Goal: Task Accomplishment & Management: Manage account settings

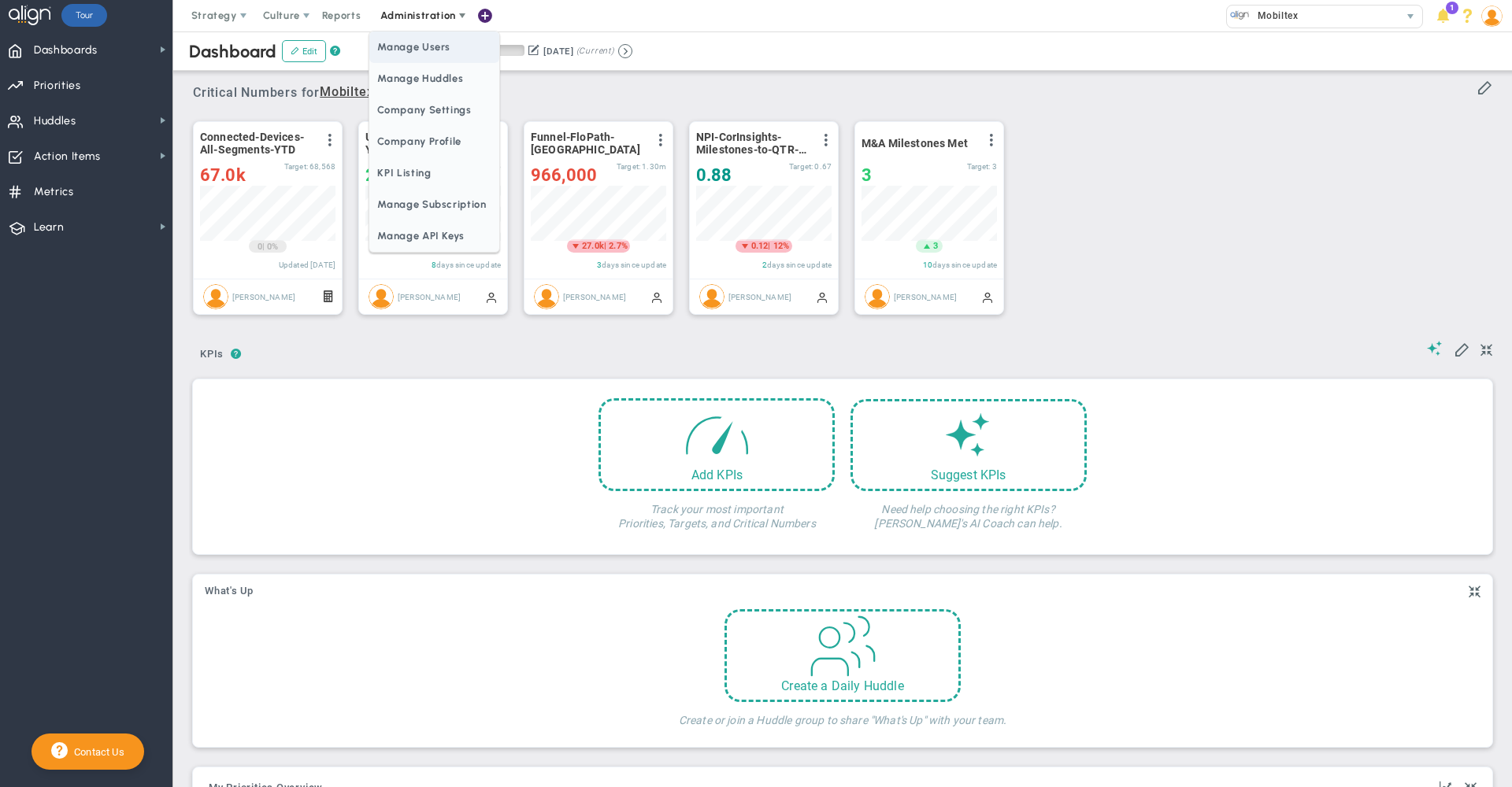
click at [430, 58] on span "Manage Users" at bounding box center [434, 47] width 129 height 31
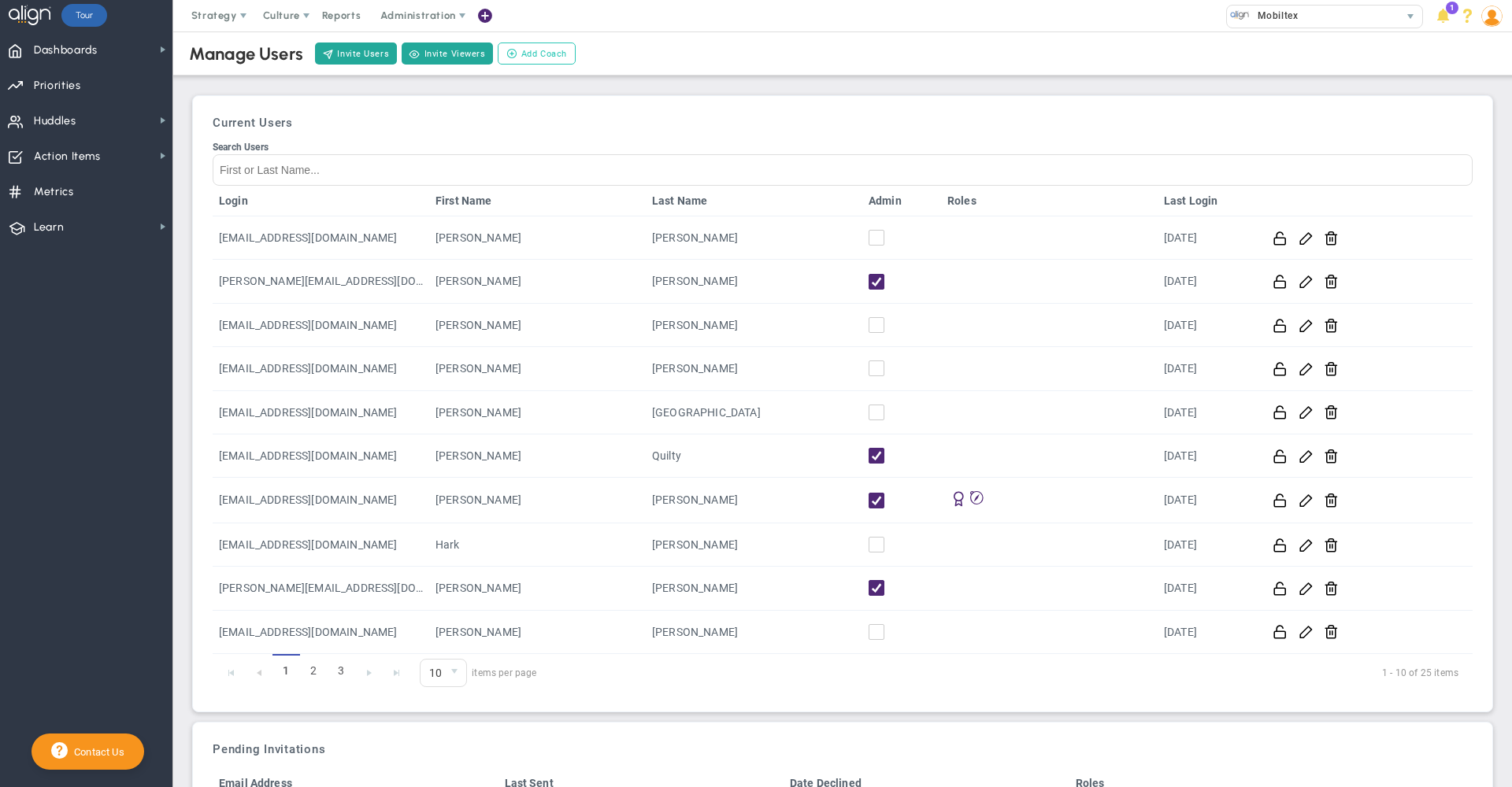
click at [530, 53] on span "Add Coach" at bounding box center [544, 53] width 45 height 13
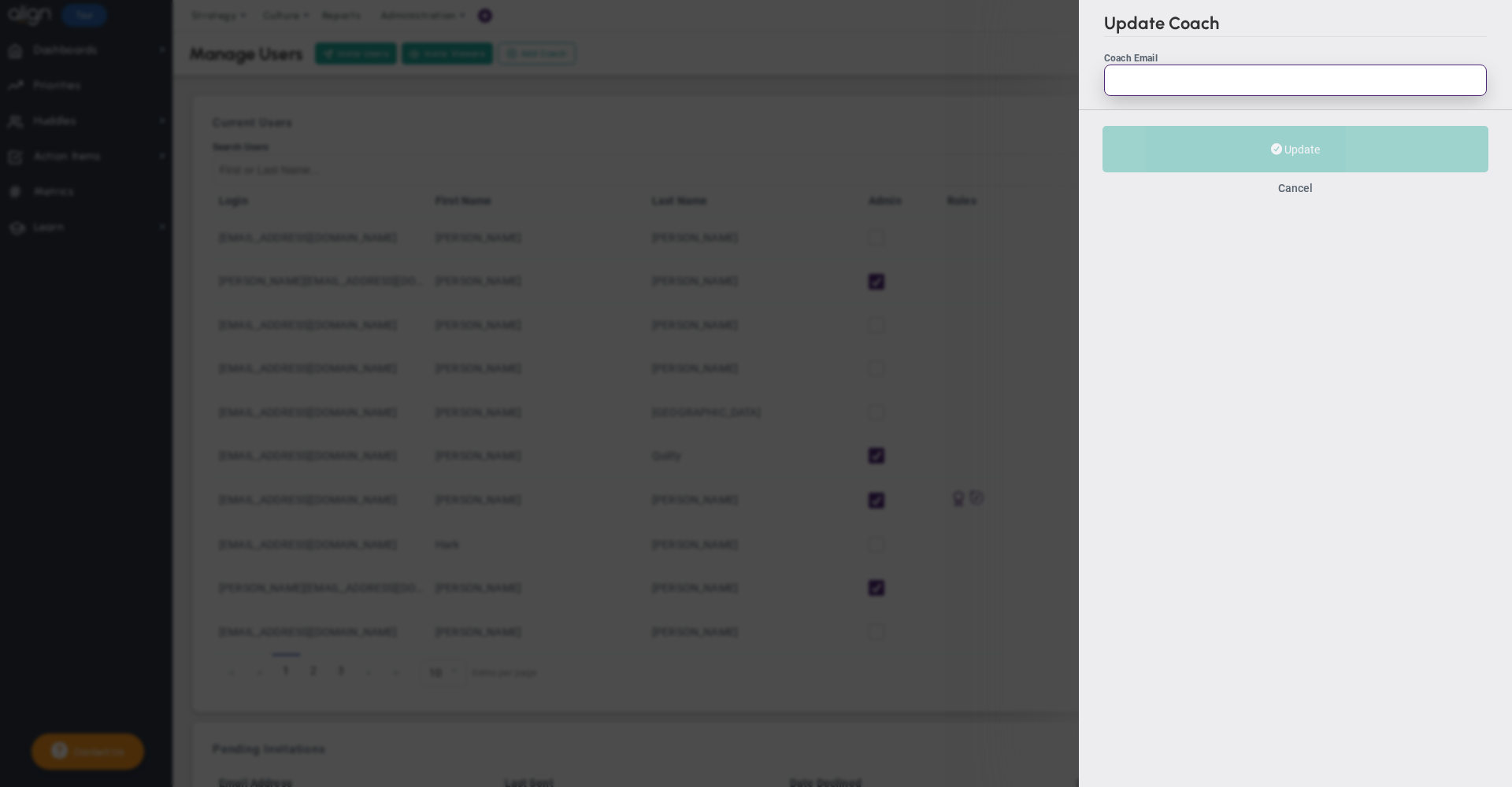
click at [1224, 76] on input "Coach Email" at bounding box center [1295, 80] width 383 height 31
paste input "[EMAIL_ADDRESS][DOMAIN_NAME]"
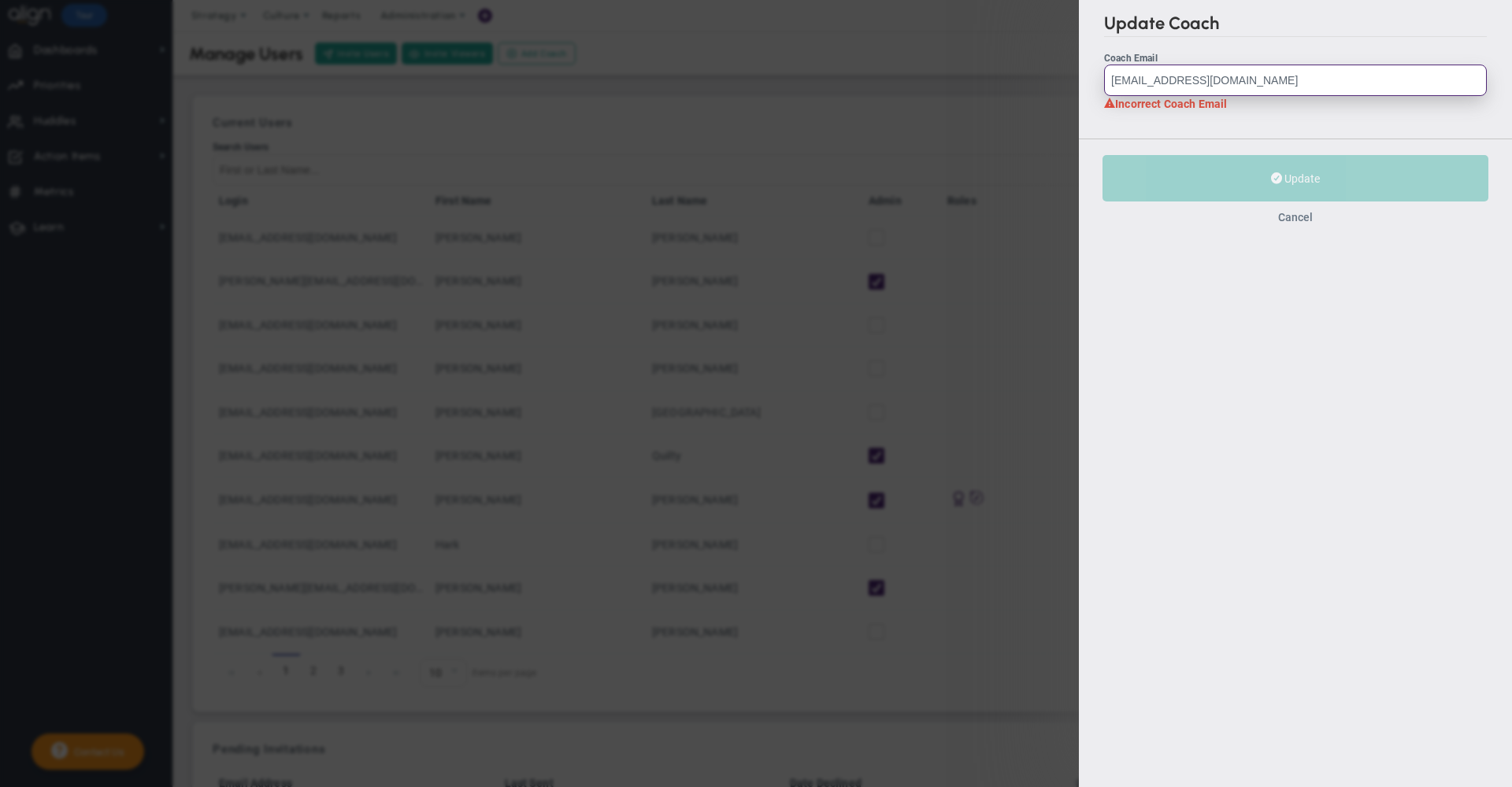
type input "[EMAIL_ADDRESS][DOMAIN_NAME]"
click at [1295, 220] on button "Cancel" at bounding box center [1295, 217] width 35 height 12
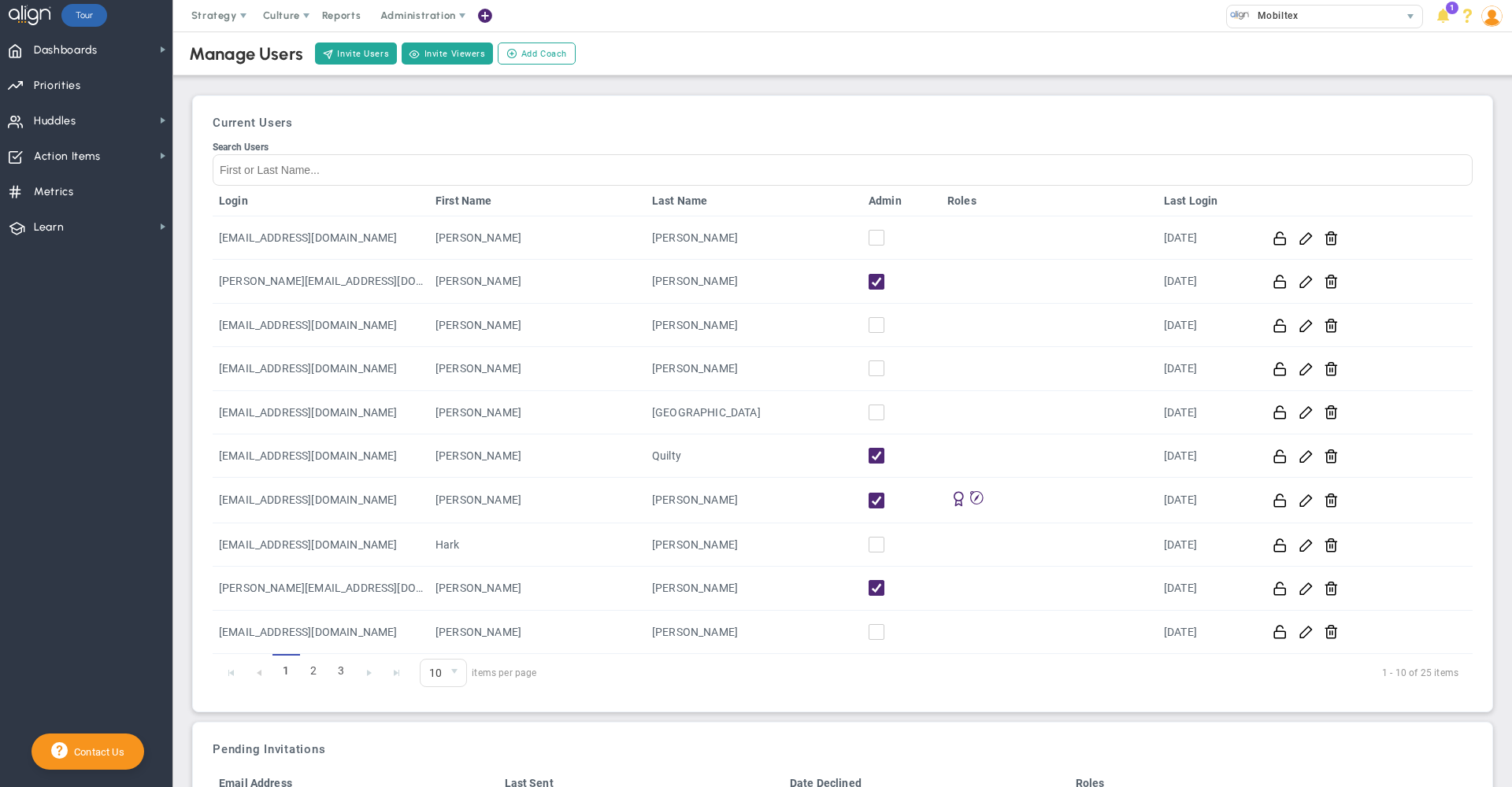
click at [663, 96] on div "Current Users Search Users Login First Name Last Name Admin Roles Last Login [E…" at bounding box center [843, 404] width 1301 height 617
click at [539, 54] on span "Add Coach" at bounding box center [544, 53] width 45 height 13
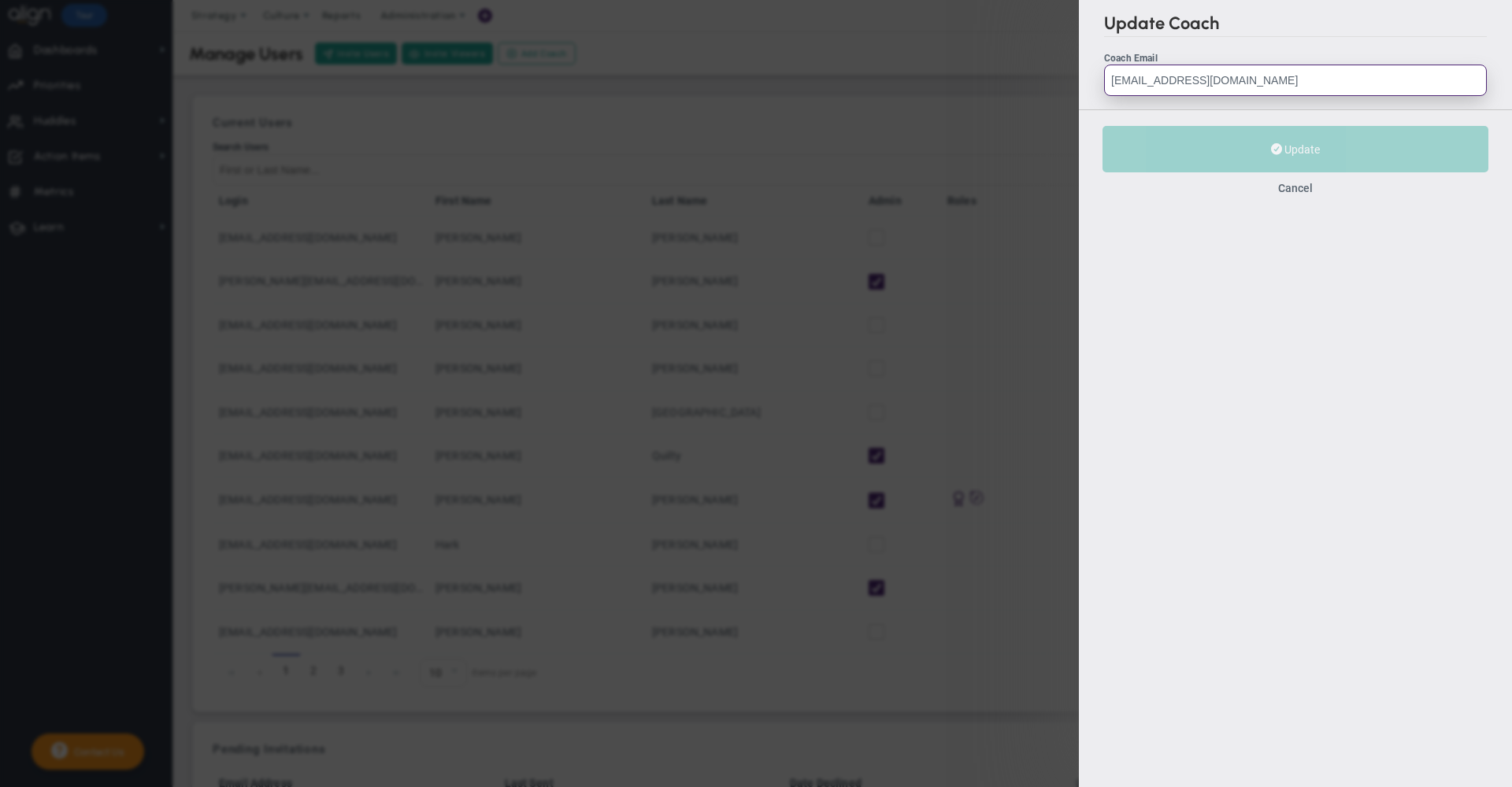
click at [1195, 66] on input "[EMAIL_ADDRESS][DOMAIN_NAME]" at bounding box center [1295, 80] width 383 height 31
click at [1276, 83] on input "[EMAIL_ADDRESS][DOMAIN_NAME]" at bounding box center [1295, 80] width 383 height 31
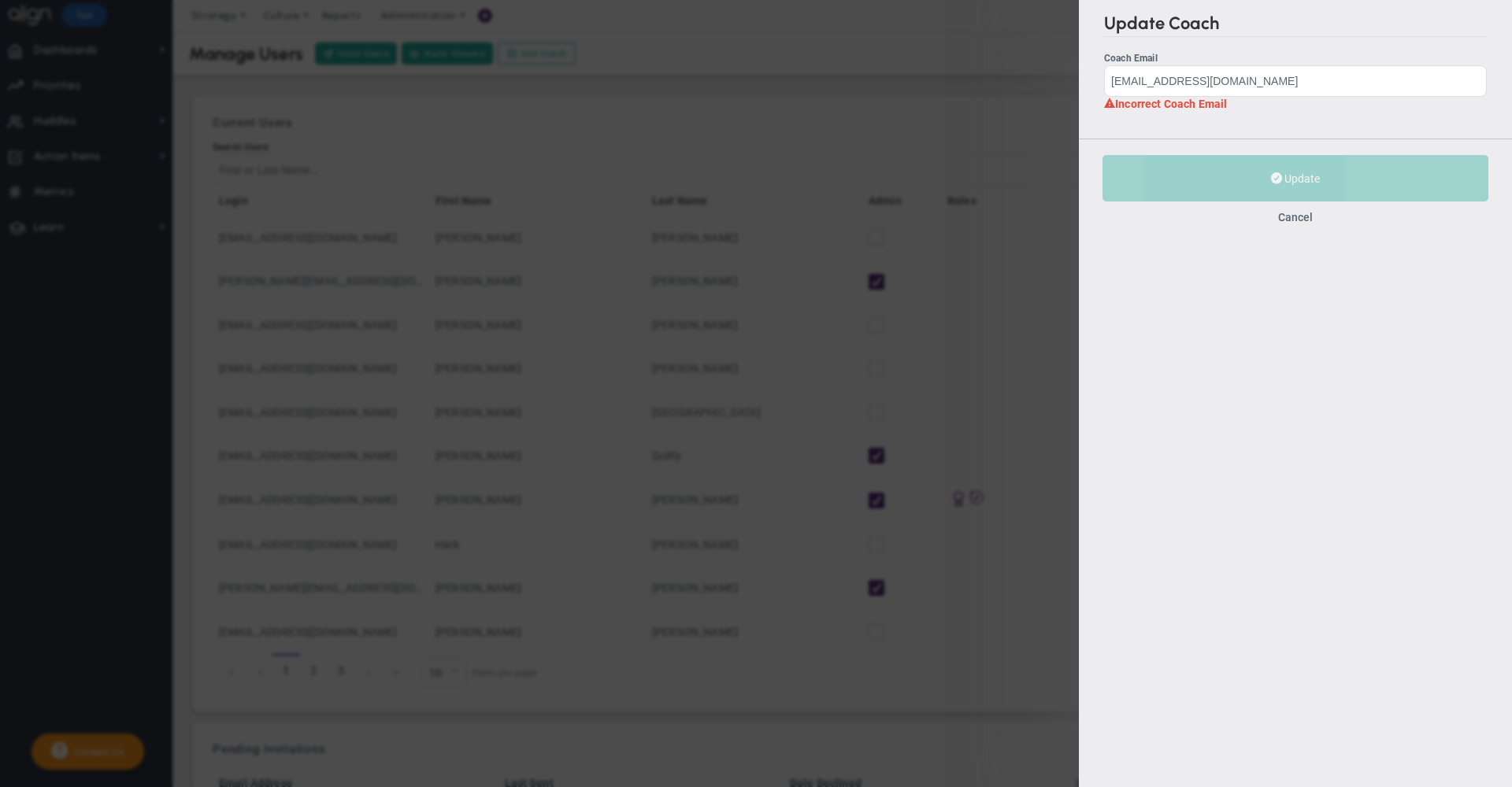
click at [697, 62] on div "Update Coach Coach Email [EMAIL_ADDRESS][DOMAIN_NAME] Correct Coach Email Incor…" at bounding box center [756, 393] width 1512 height 787
click at [1297, 221] on button "Cancel" at bounding box center [1295, 217] width 35 height 12
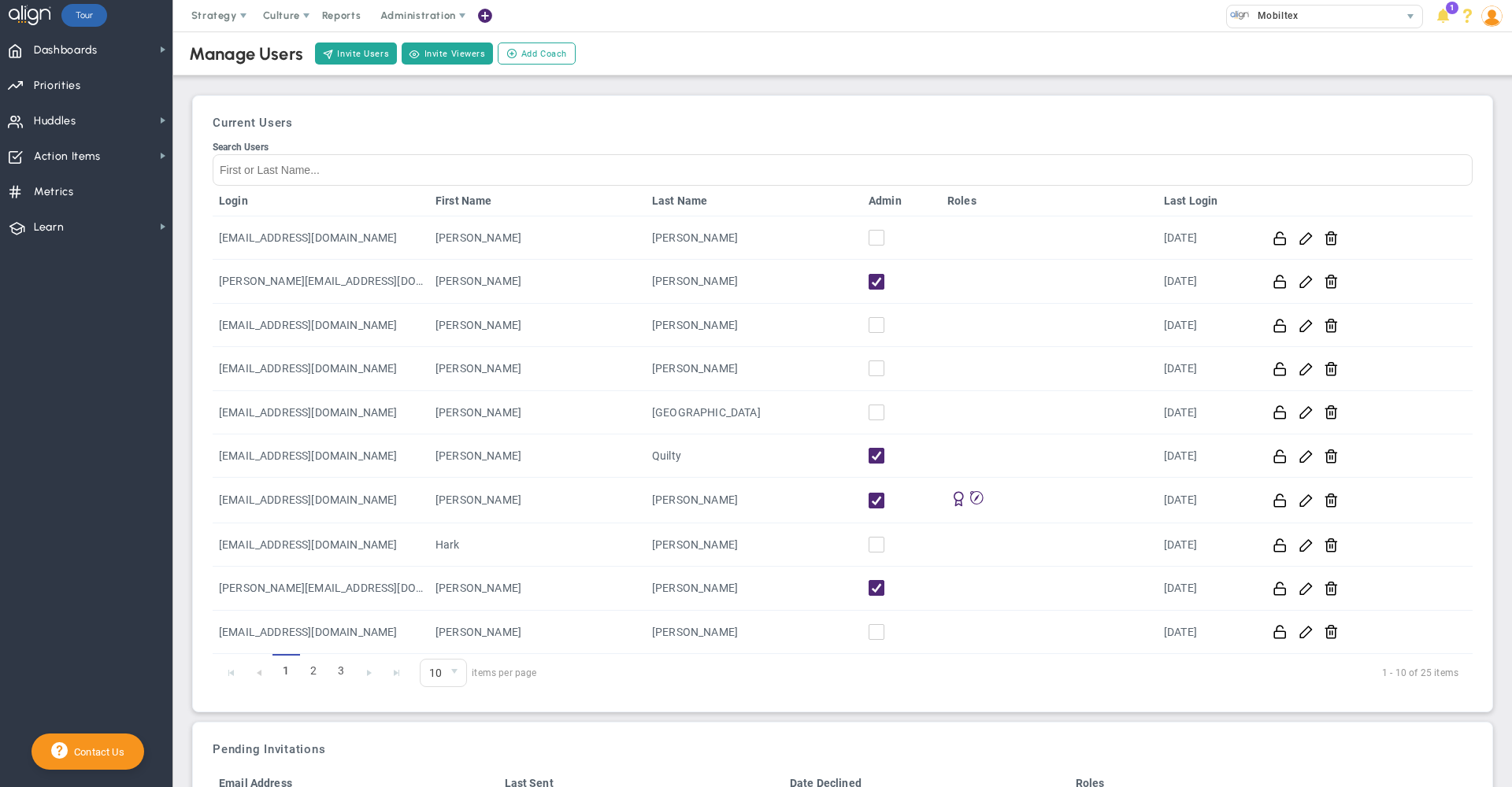
click at [1489, 28] on span at bounding box center [1492, 16] width 24 height 31
click at [1474, 171] on span "Sign Out" at bounding box center [1446, 173] width 128 height 31
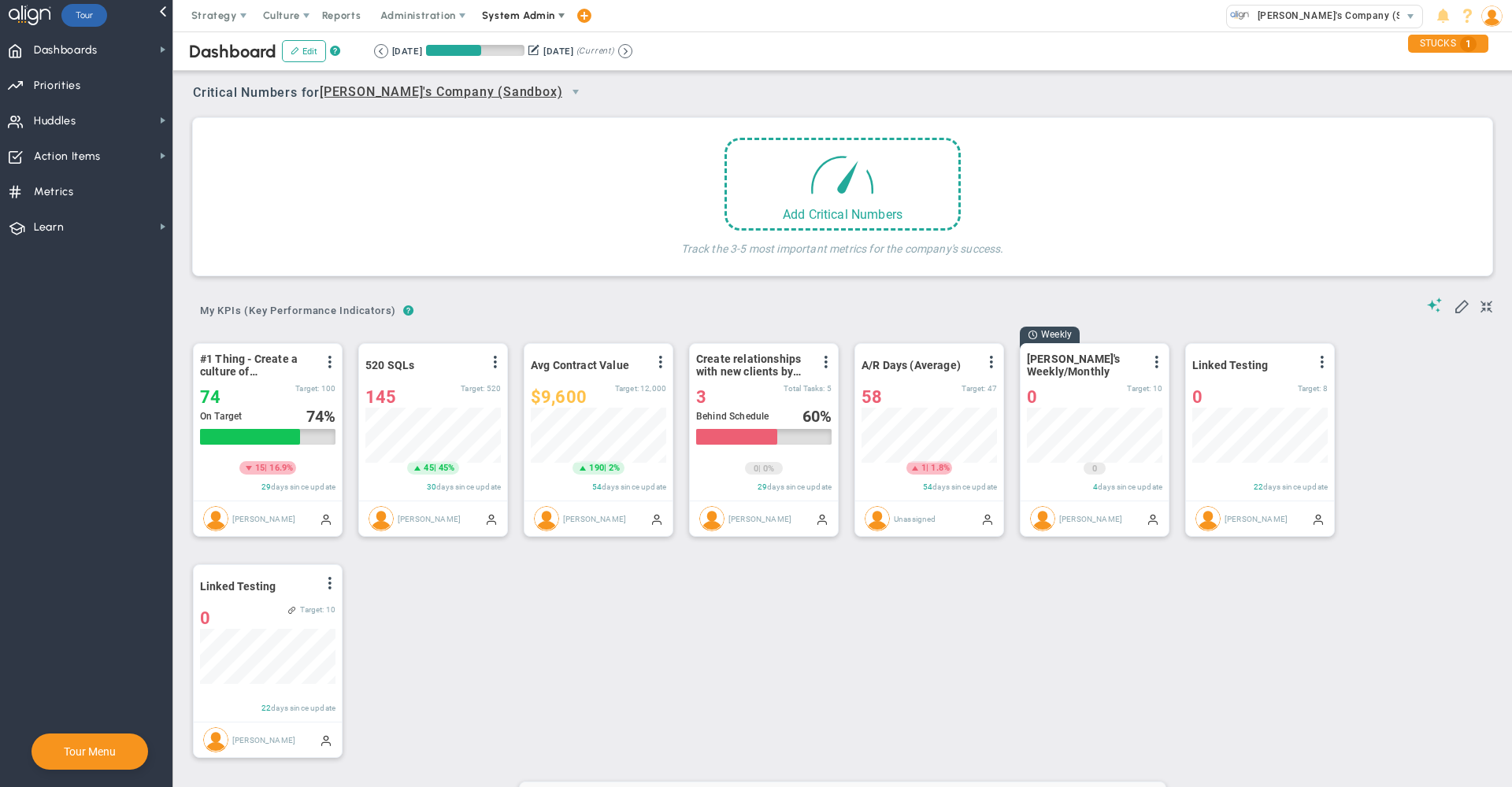
click at [508, 24] on span "System Admin" at bounding box center [520, 16] width 100 height 31
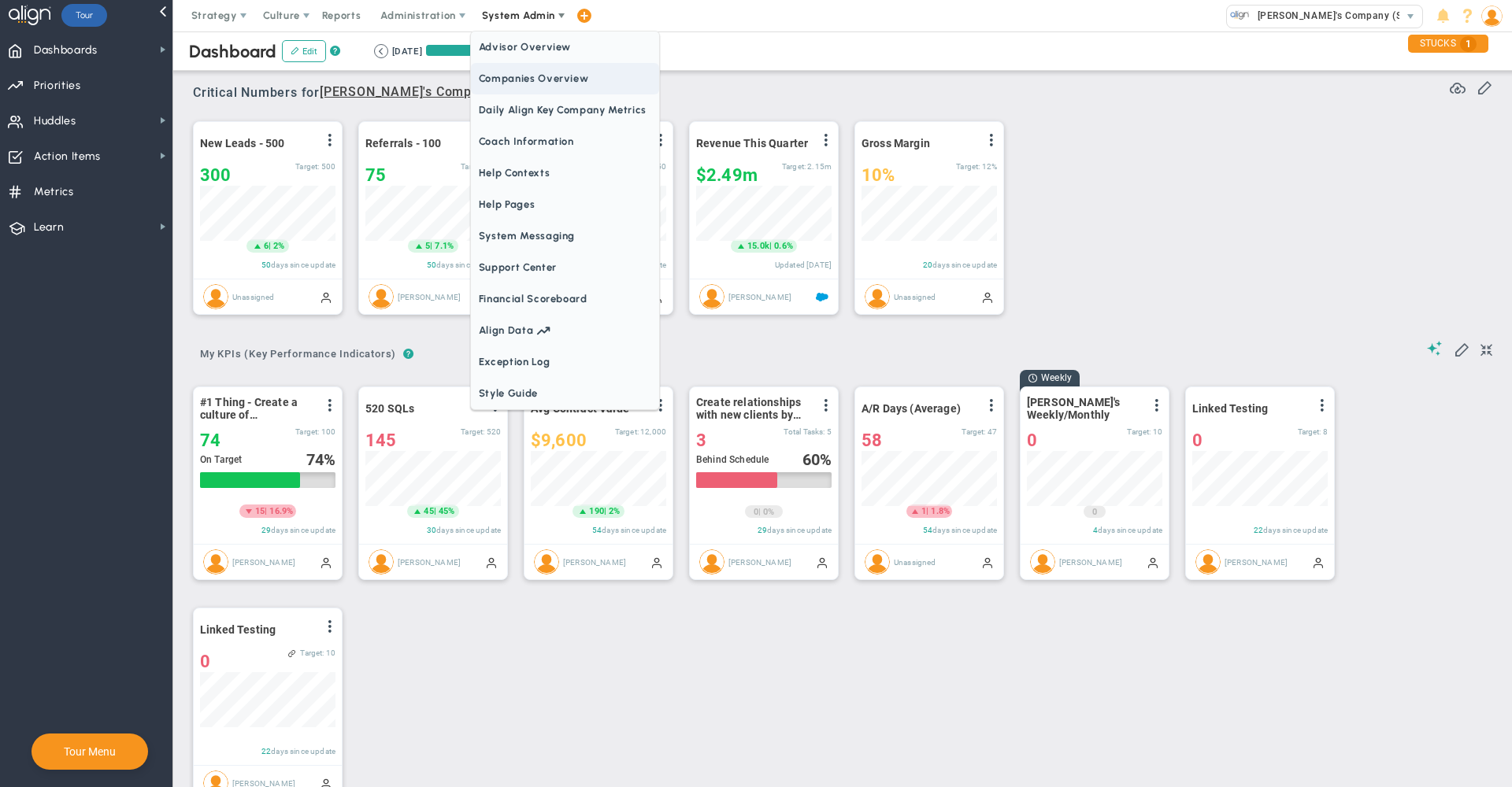
click at [521, 77] on span "Companies Overview" at bounding box center [565, 79] width 188 height 31
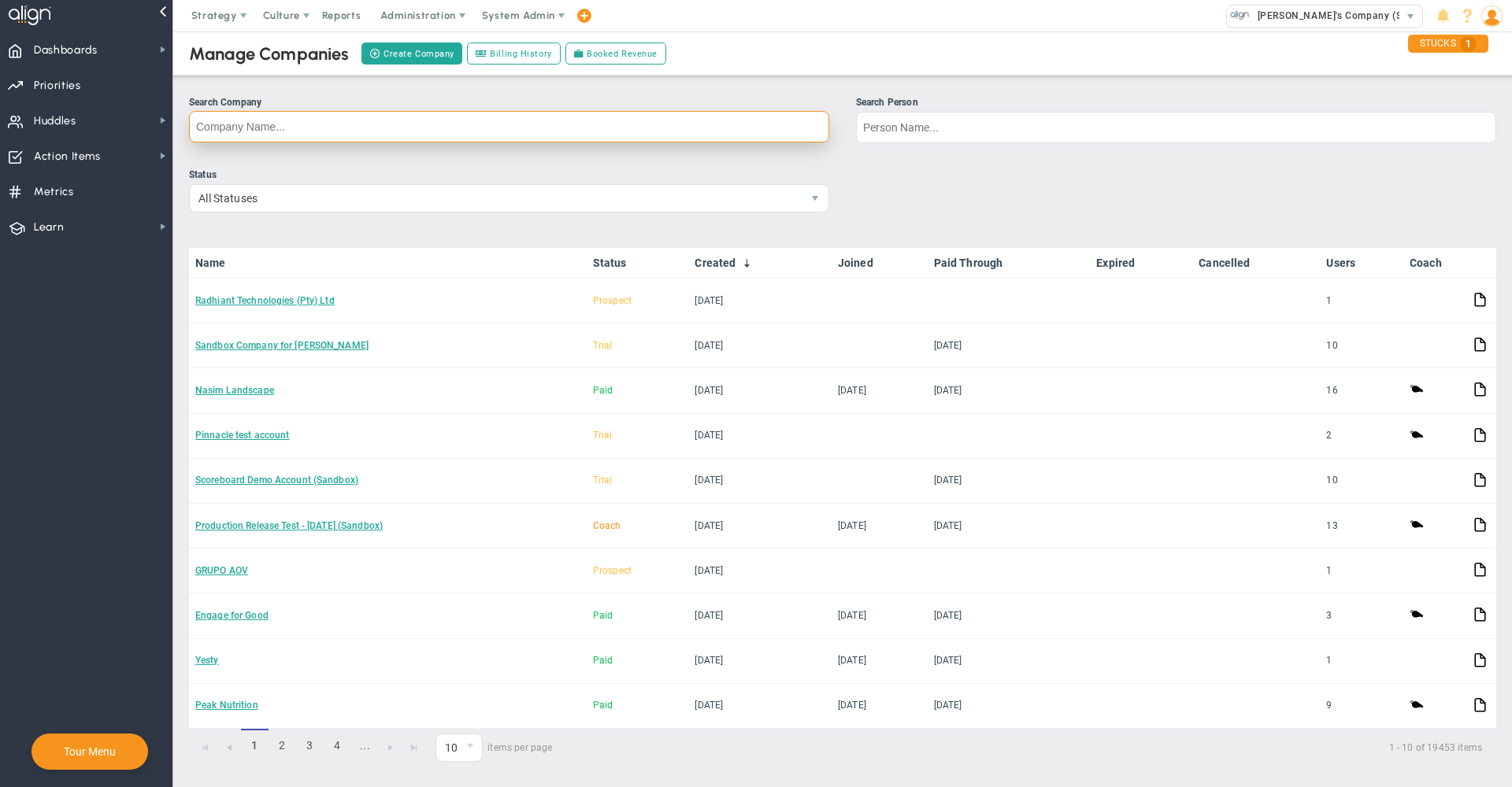
click at [542, 123] on input "Search Company" at bounding box center [509, 127] width 641 height 31
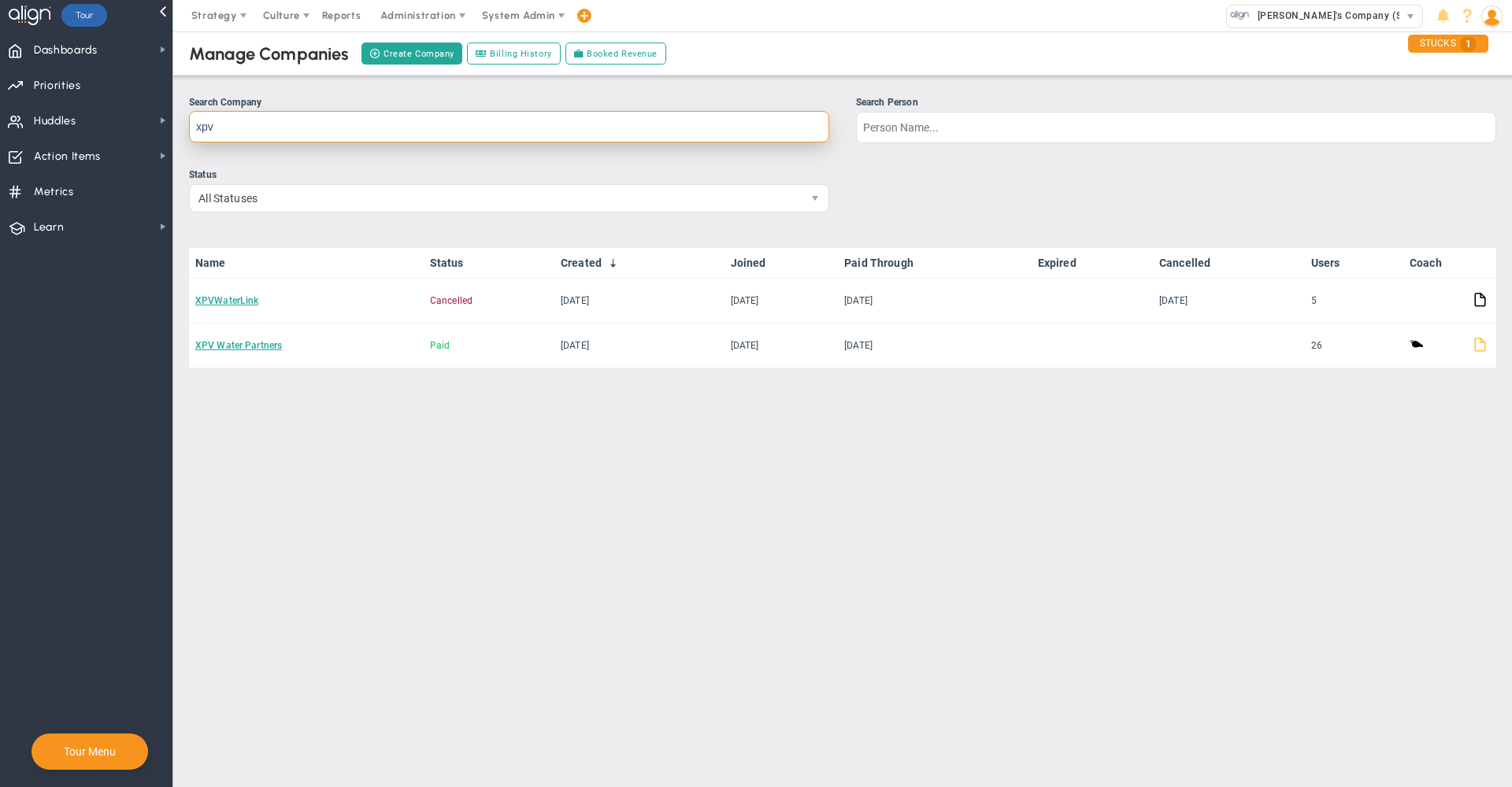
click at [275, 133] on input "xpv" at bounding box center [509, 127] width 641 height 31
type input "Coach X"
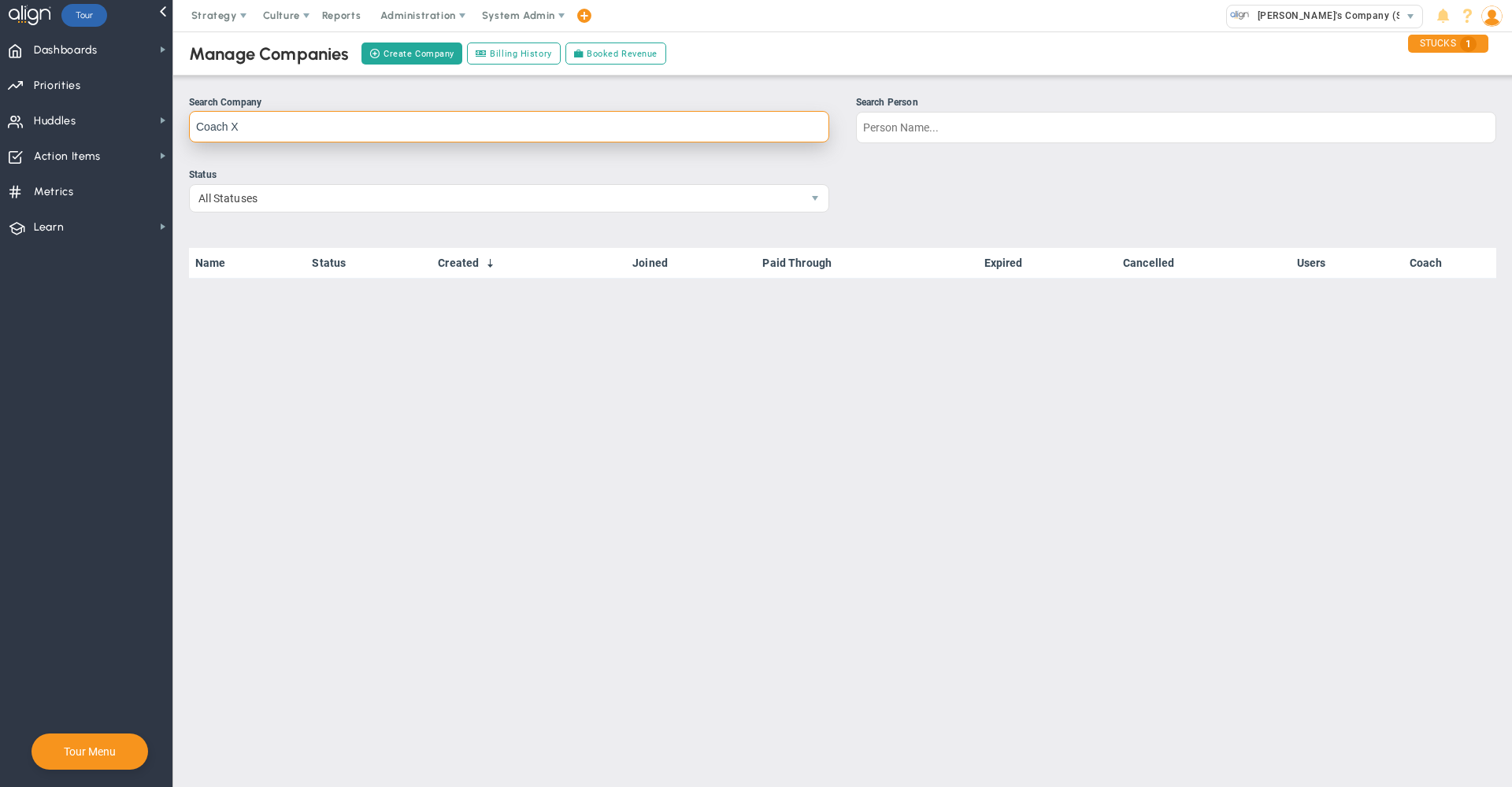
click at [279, 137] on input "Coach X" at bounding box center [509, 127] width 641 height 31
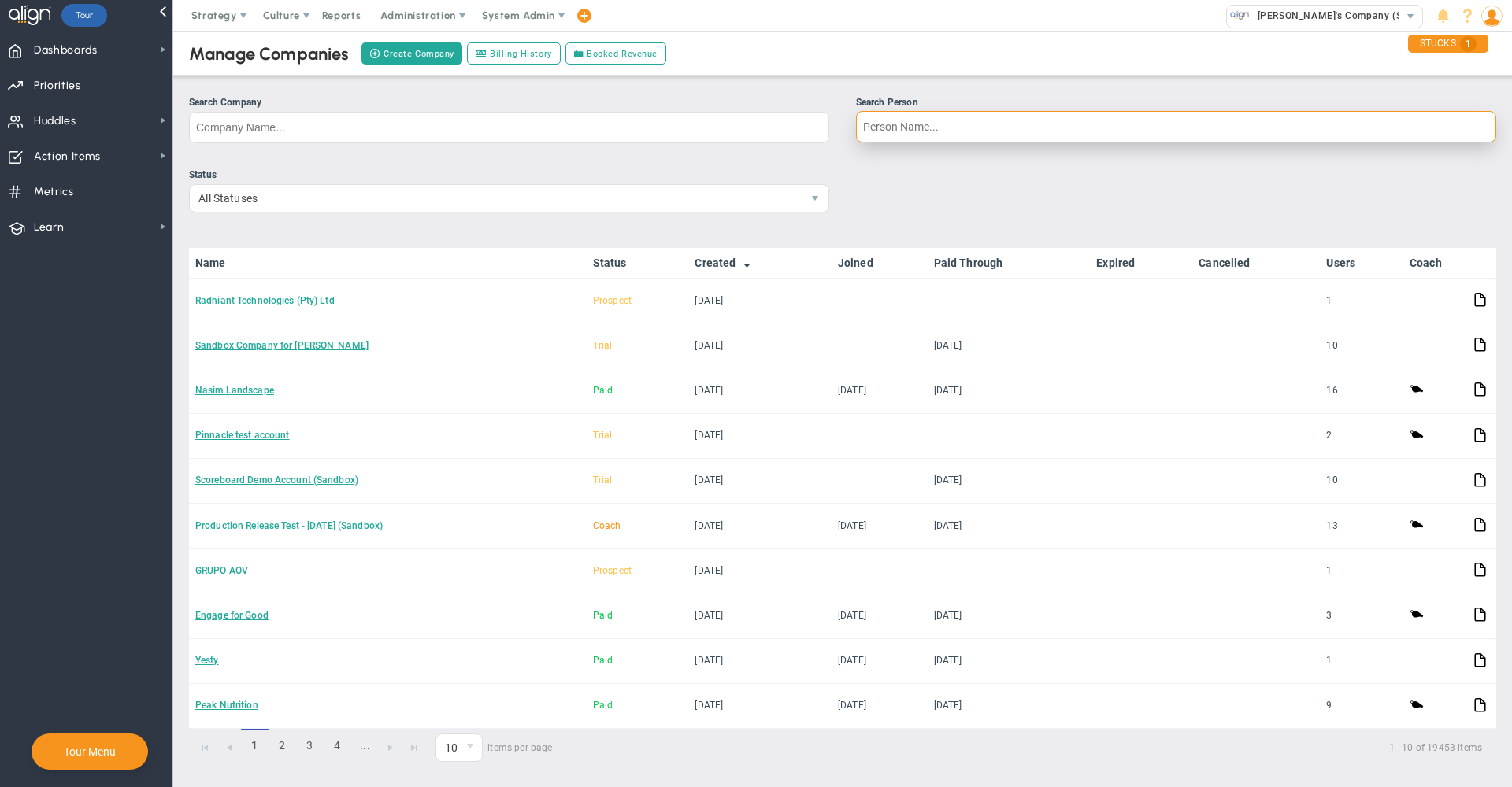
click at [925, 118] on input "Search Person" at bounding box center [1176, 127] width 641 height 31
type input "t"
paste input "[EMAIL_ADDRESS][DOMAIN_NAME]"
type input "[EMAIL_ADDRESS][DOMAIN_NAME]"
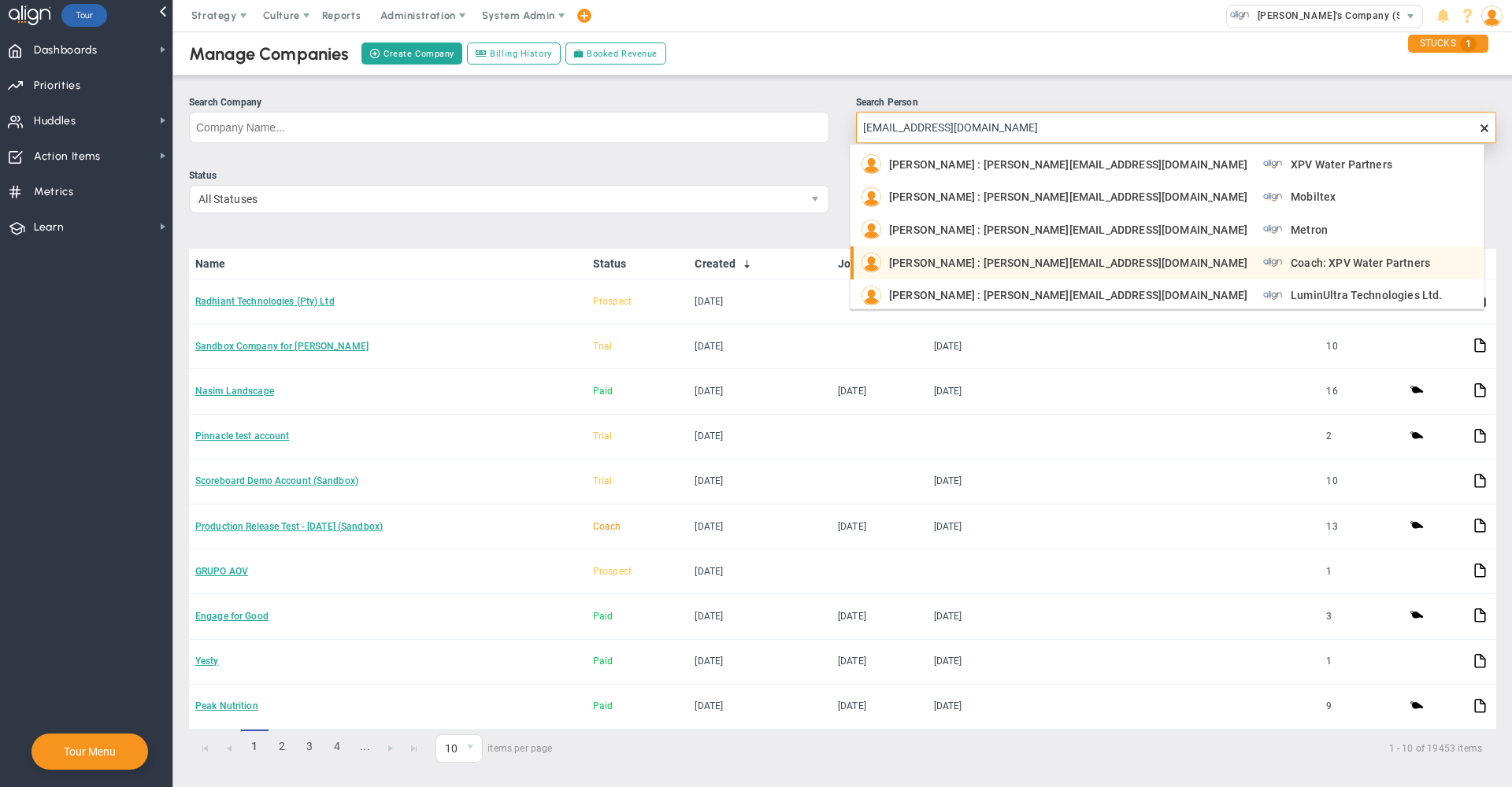
click at [1340, 266] on div "Khalil Maalouf : khalil@xpvwaterpartners.com Coach: XPV Water Partners" at bounding box center [1169, 262] width 614 height 20
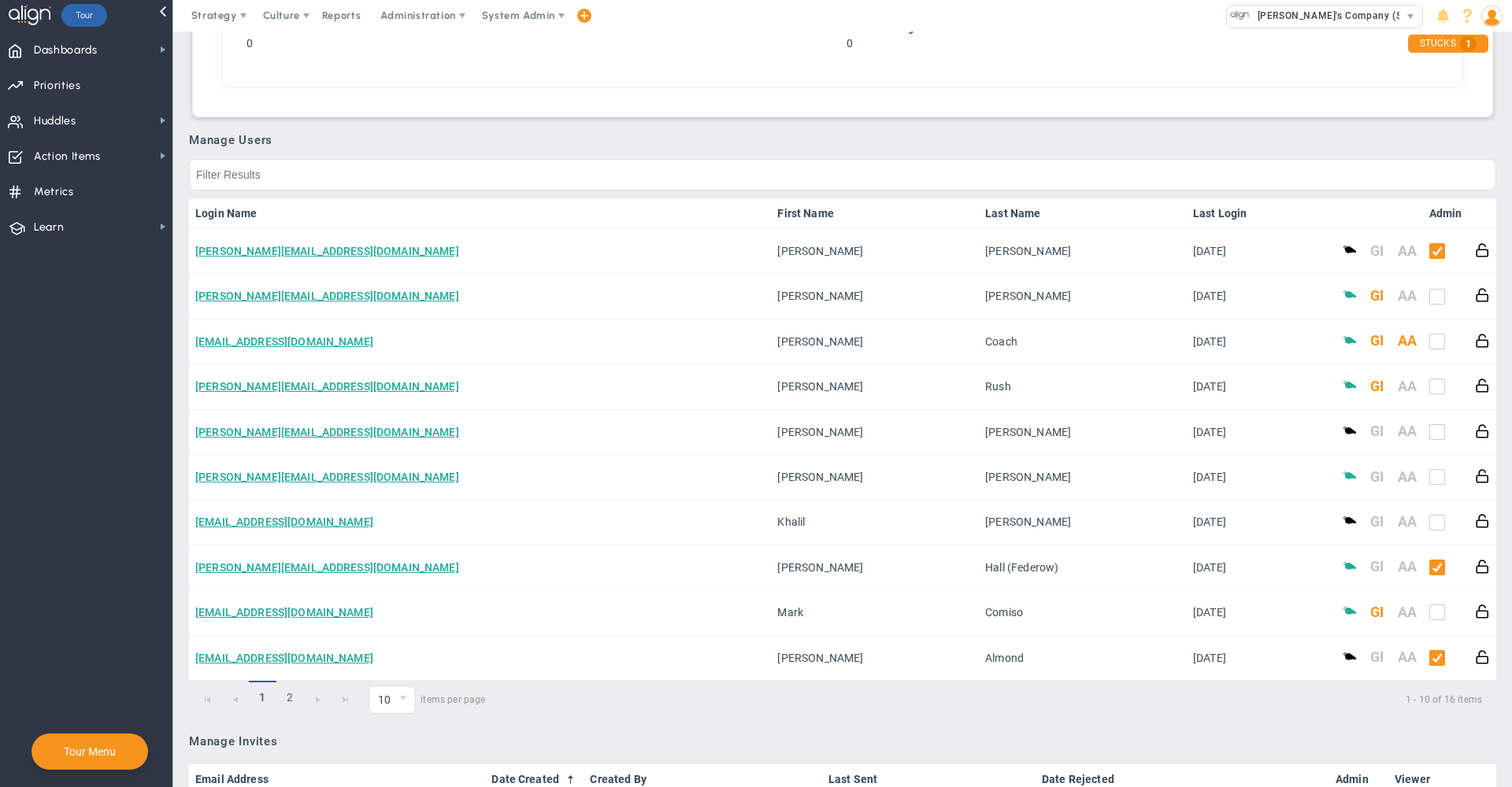
scroll to position [719, 0]
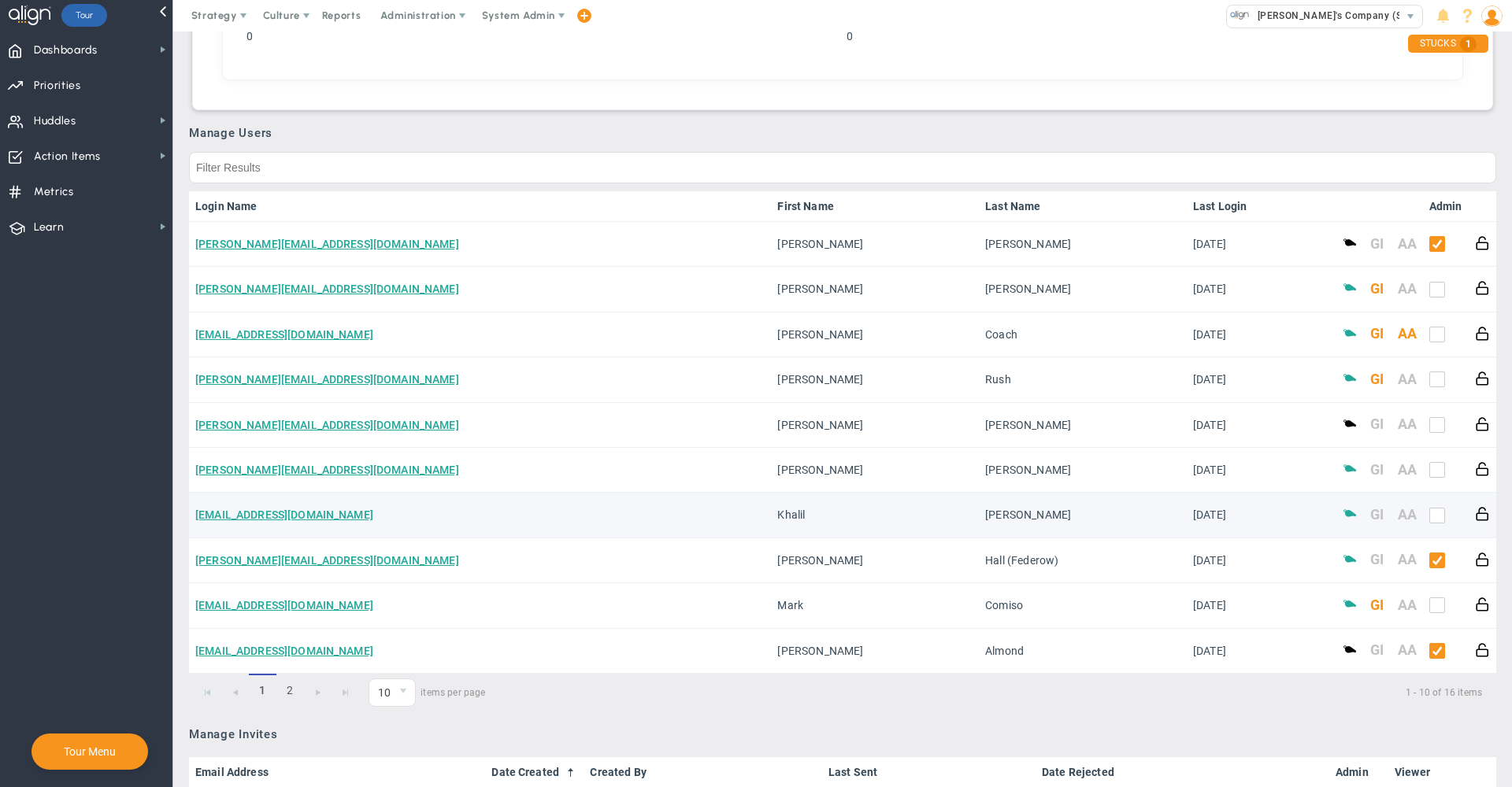
click at [1342, 521] on span at bounding box center [1349, 512] width 15 height 15
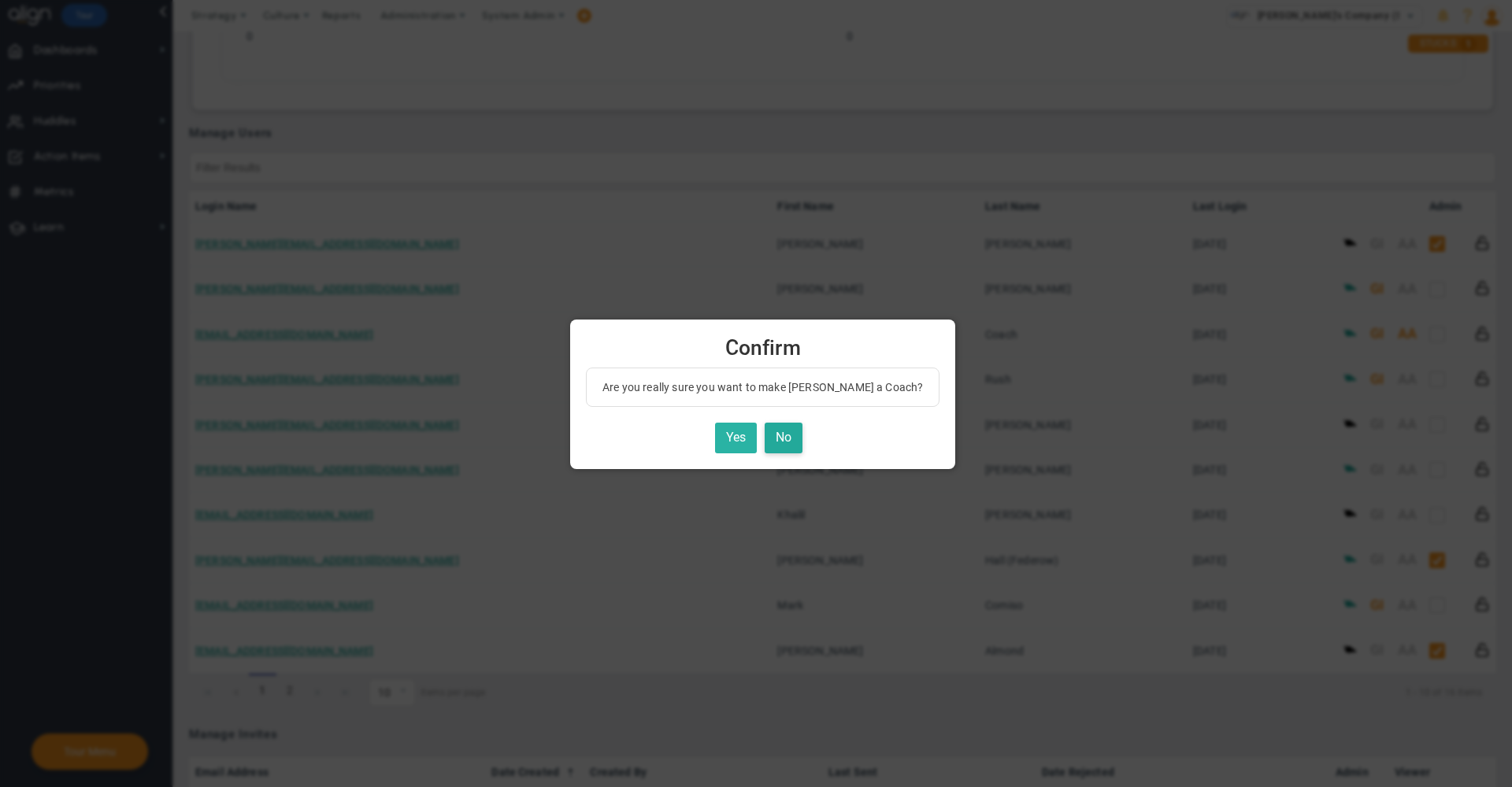
click at [728, 435] on button "Yes" at bounding box center [736, 438] width 42 height 31
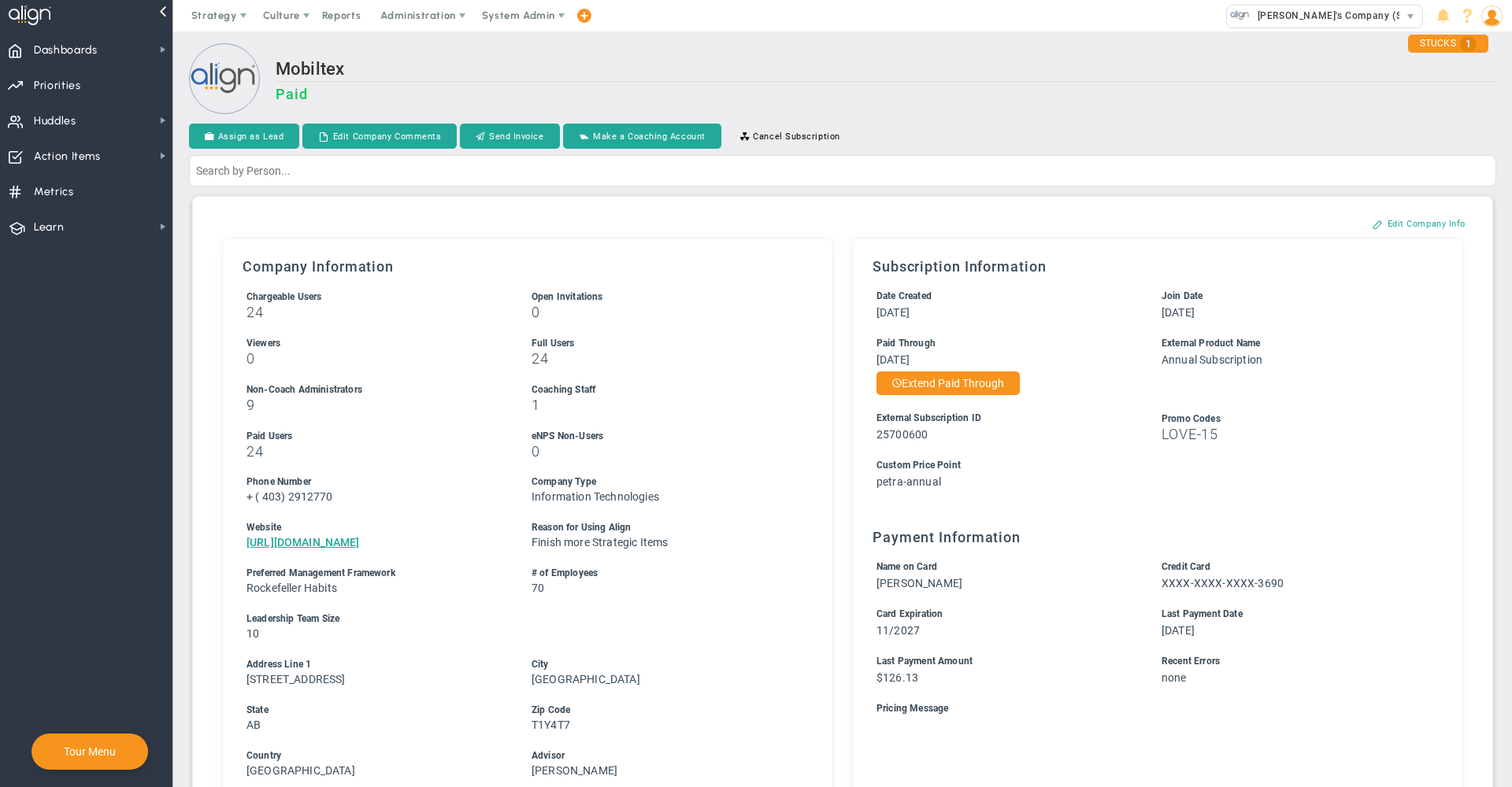
scroll to position [724, 0]
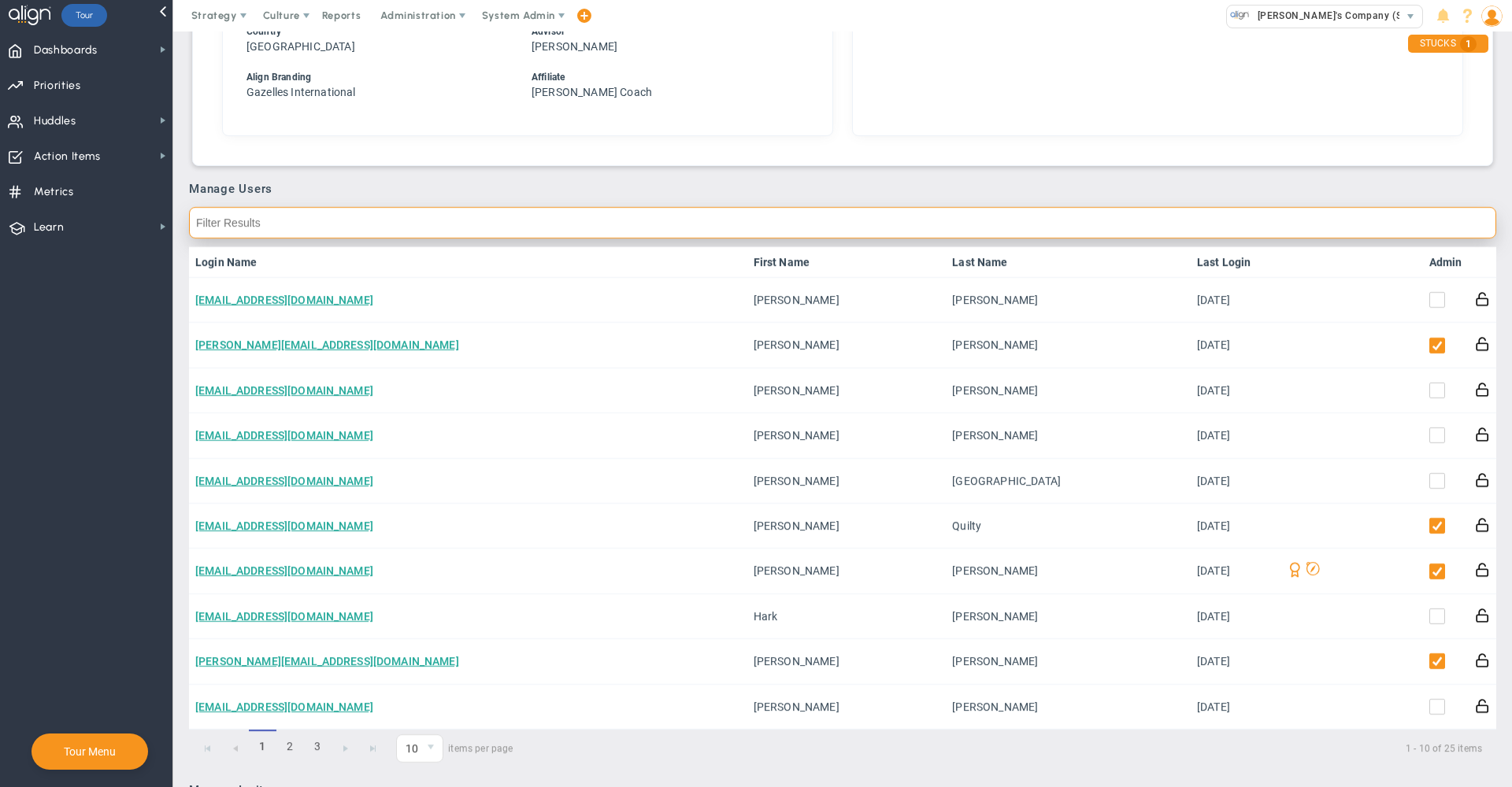
click at [466, 219] on input "text" at bounding box center [843, 223] width 1307 height 31
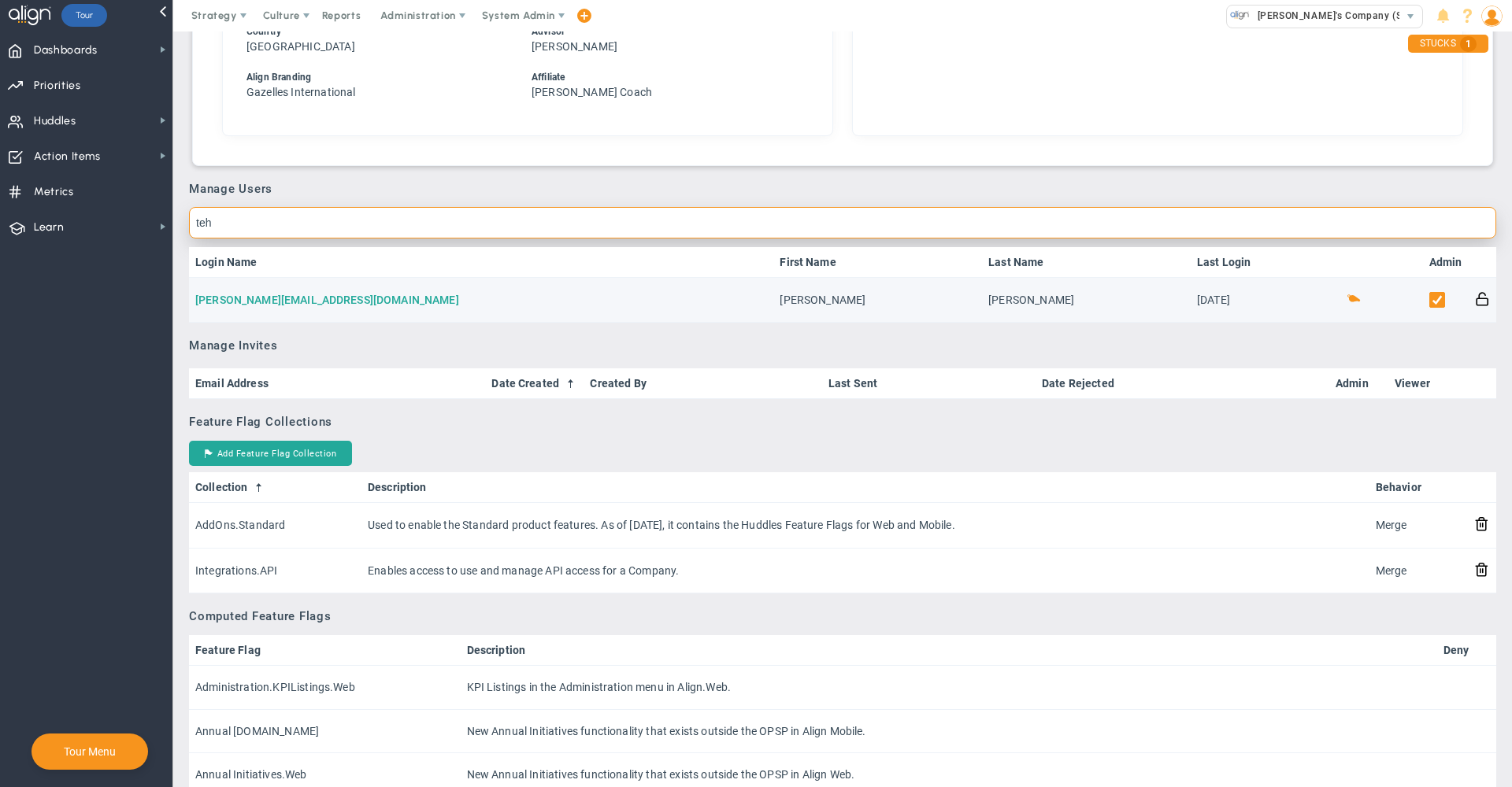
type input "teh"
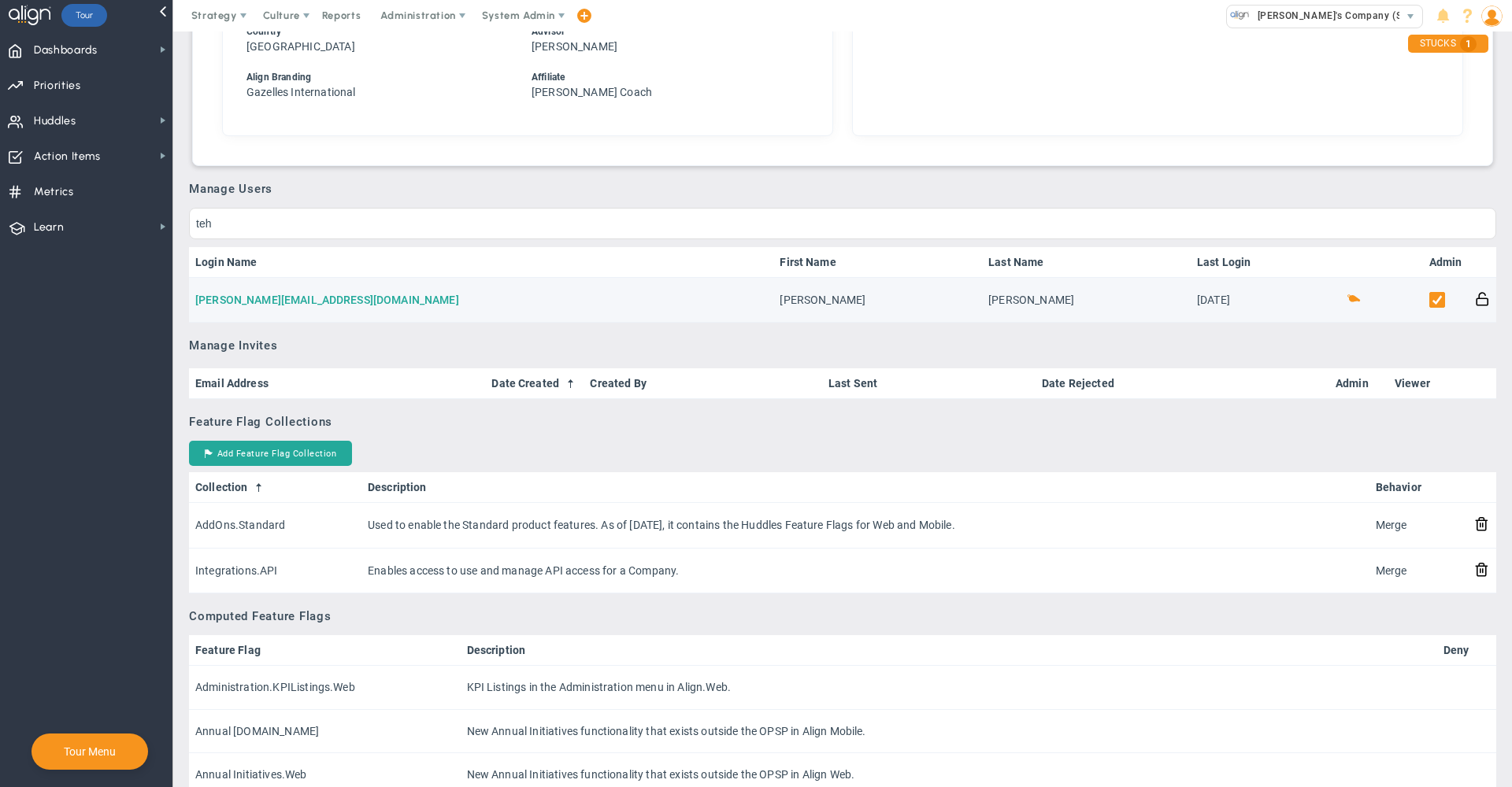
click at [287, 301] on link "tehsin@xpvwaterpartners.com" at bounding box center [327, 300] width 264 height 12
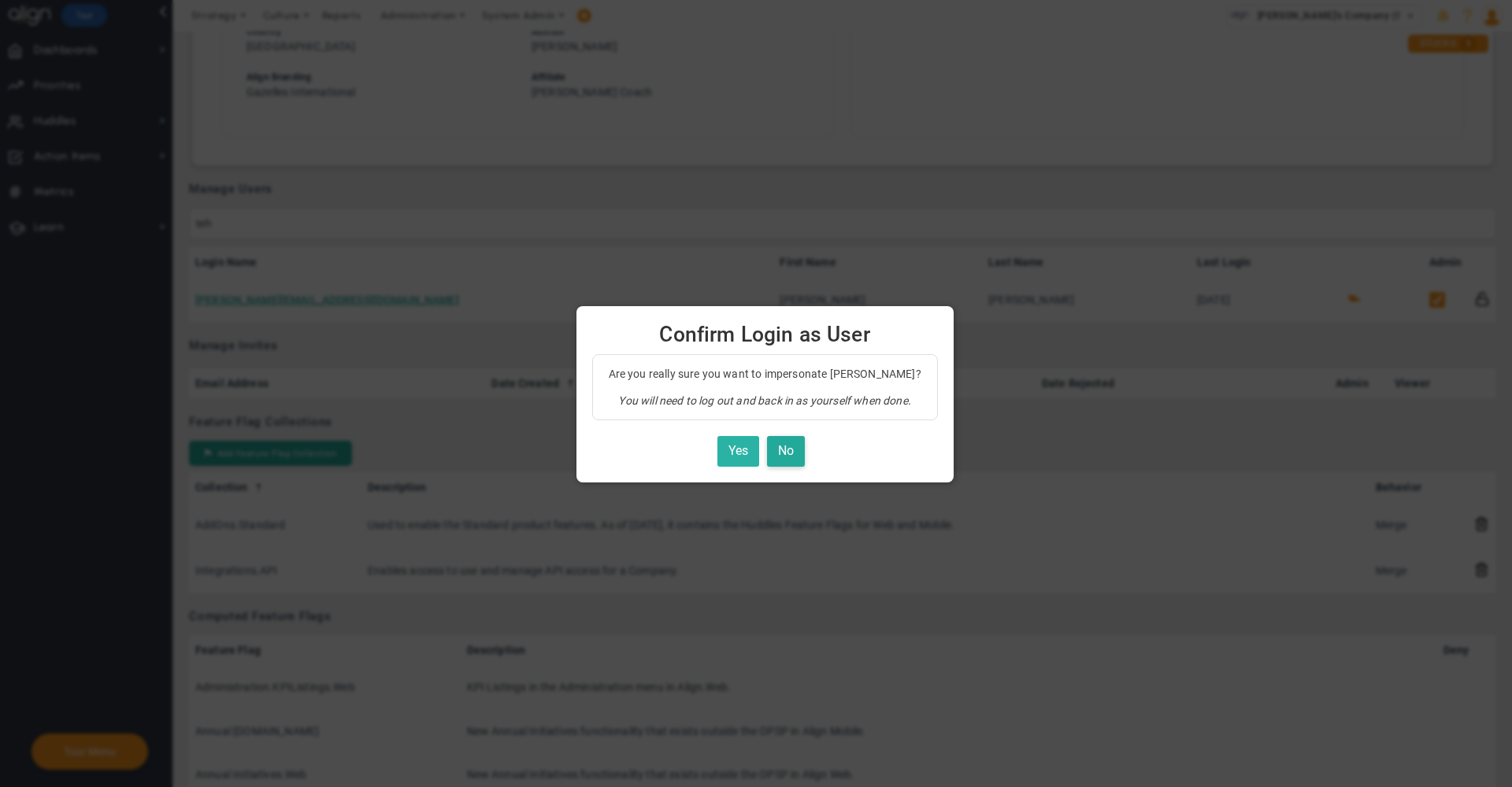
click at [736, 443] on button "Yes" at bounding box center [739, 451] width 42 height 31
